Goal: Navigation & Orientation: Find specific page/section

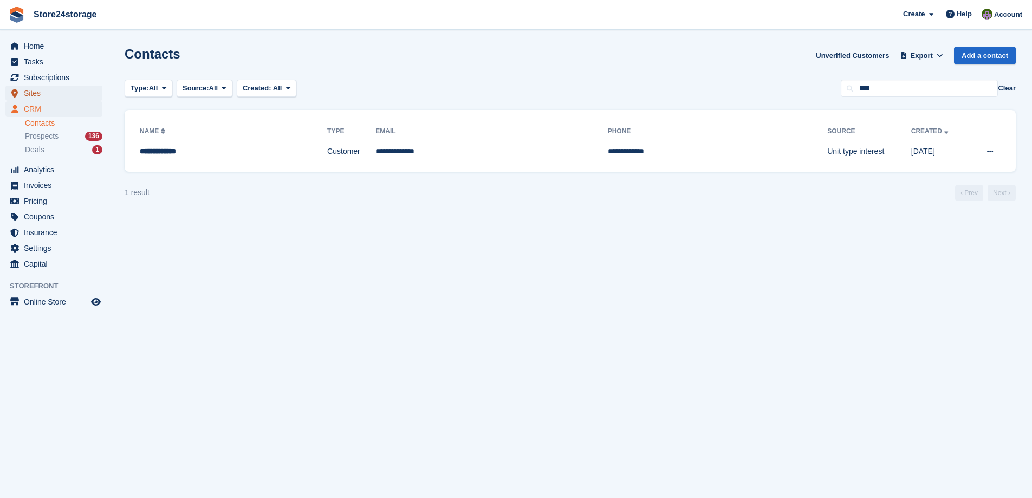
click at [54, 90] on span "Sites" at bounding box center [56, 93] width 65 height 15
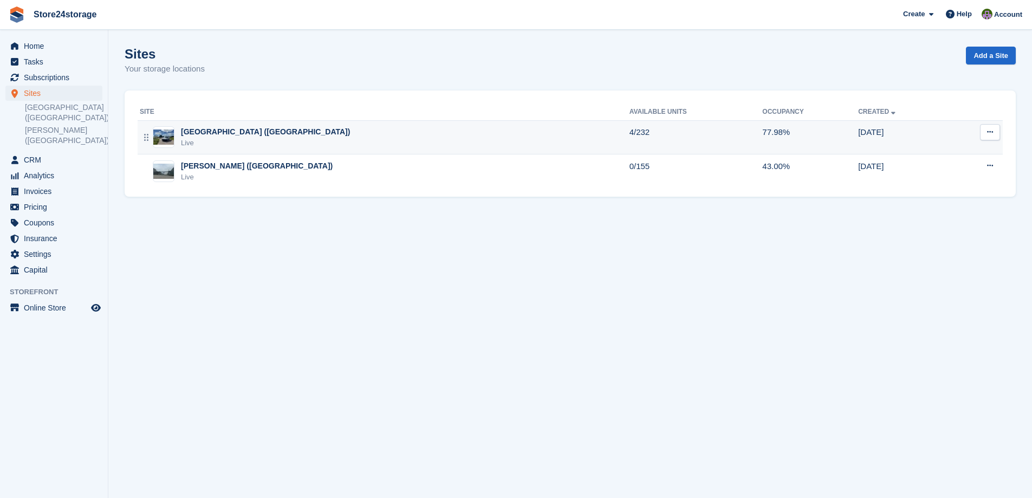
click at [450, 149] on td "[GEOGRAPHIC_DATA] ([GEOGRAPHIC_DATA]) Live" at bounding box center [384, 137] width 492 height 34
